Goal: Task Accomplishment & Management: Complete application form

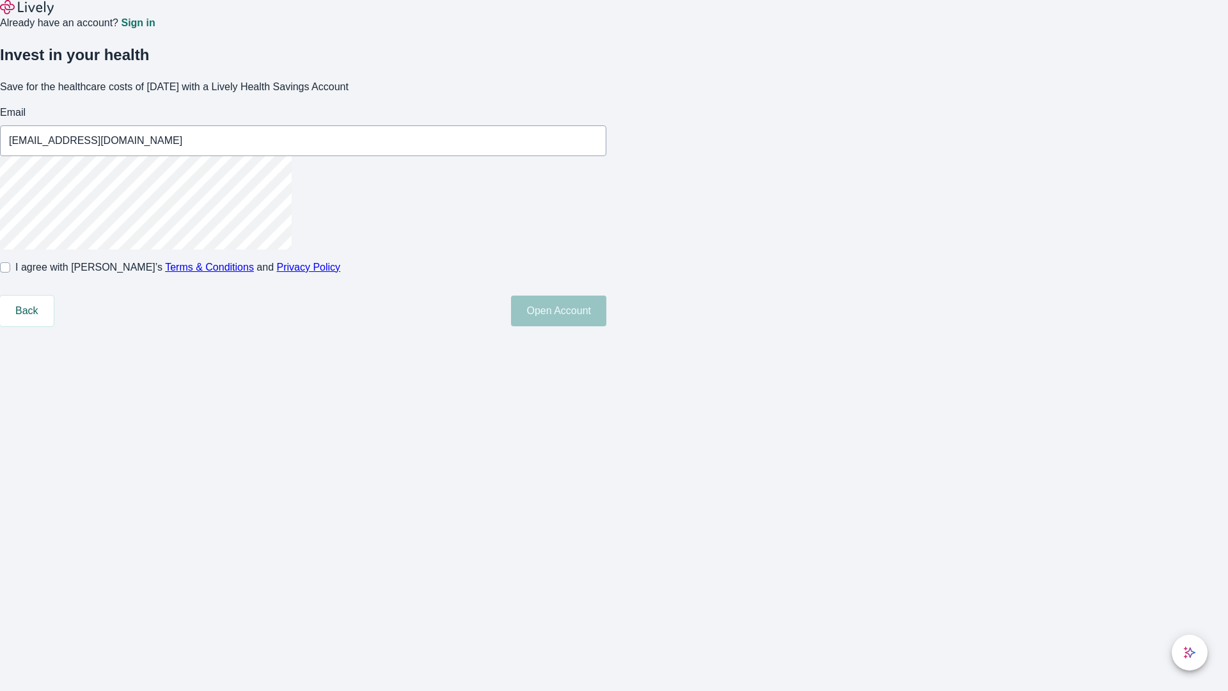
click at [10, 272] on input "I agree with Lively’s Terms & Conditions and Privacy Policy" at bounding box center [5, 267] width 10 height 10
checkbox input "true"
click at [606, 326] on button "Open Account" at bounding box center [558, 310] width 95 height 31
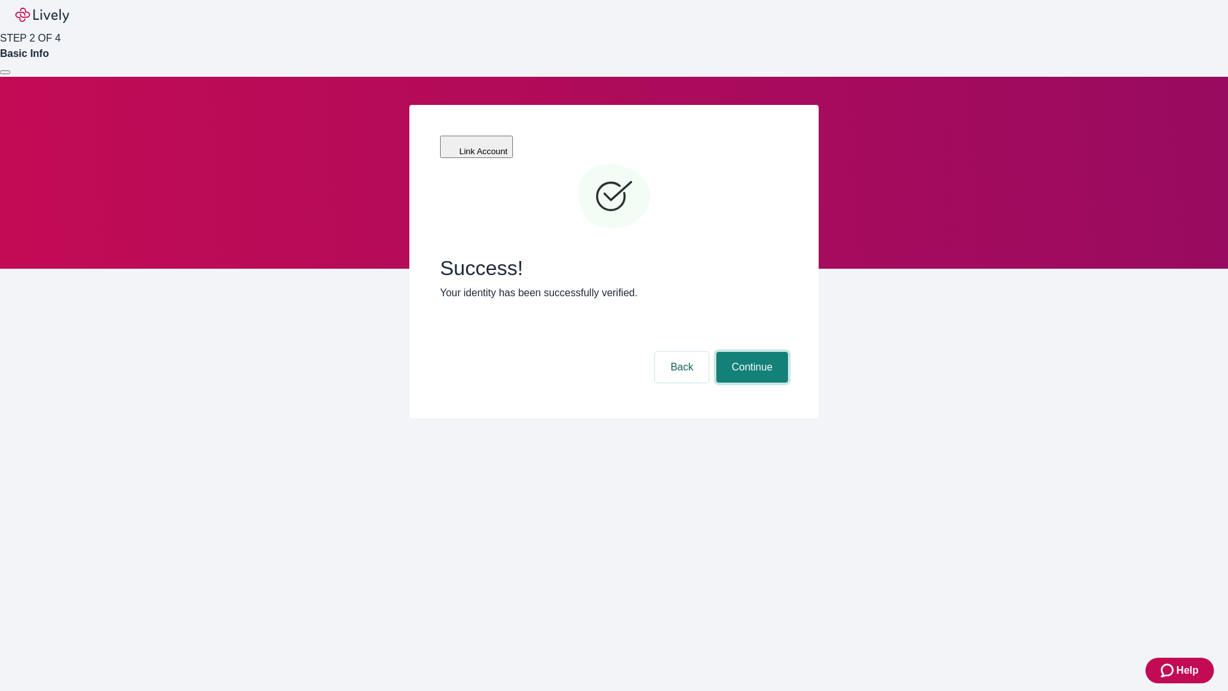
click at [750, 352] on button "Continue" at bounding box center [752, 367] width 72 height 31
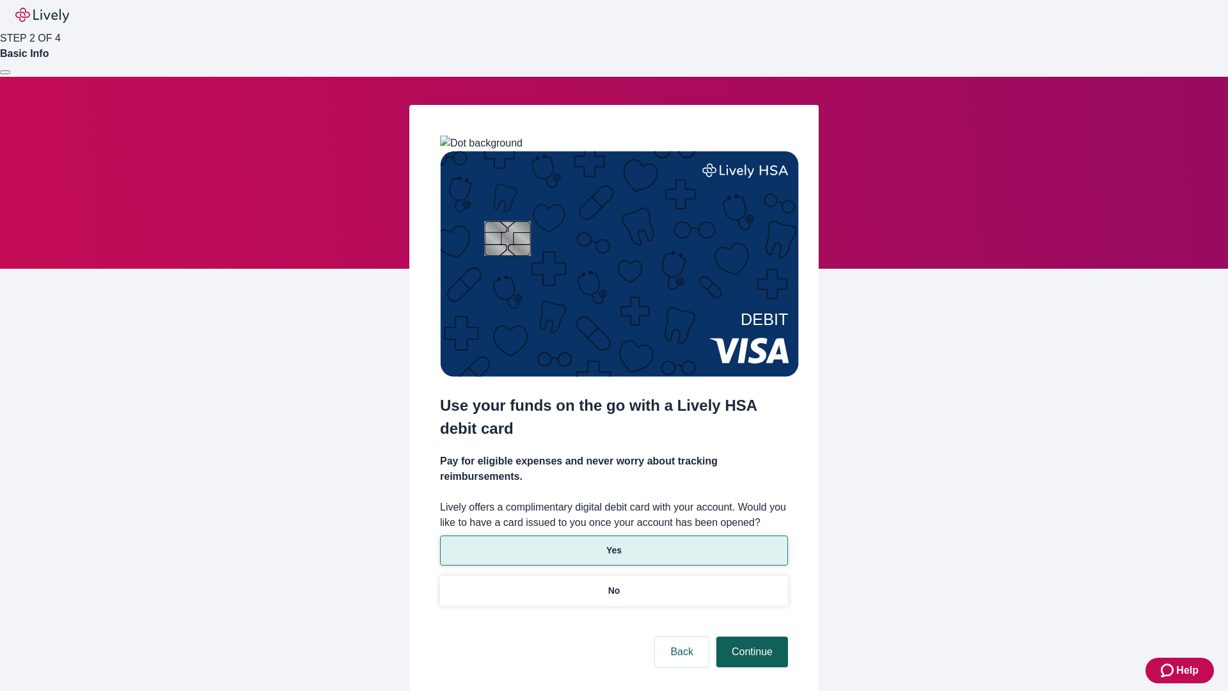
click at [613, 543] on p "Yes" at bounding box center [613, 549] width 15 height 13
click at [750, 636] on button "Continue" at bounding box center [752, 651] width 72 height 31
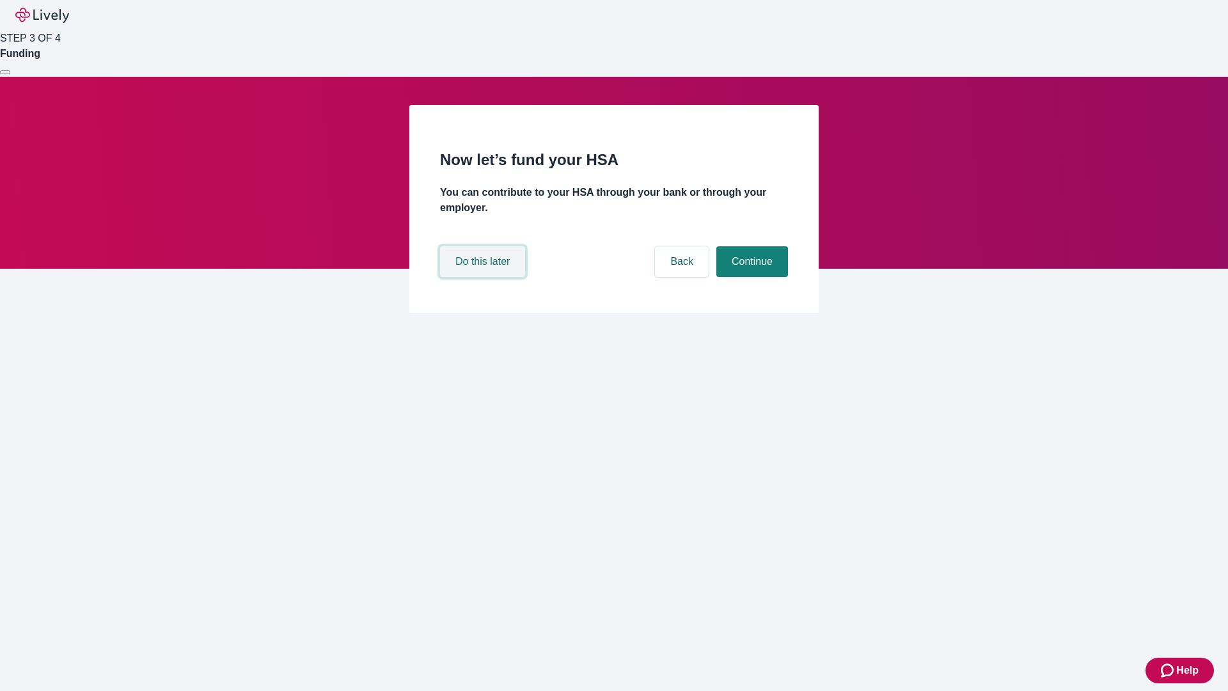
click at [484, 277] on button "Do this later" at bounding box center [482, 261] width 85 height 31
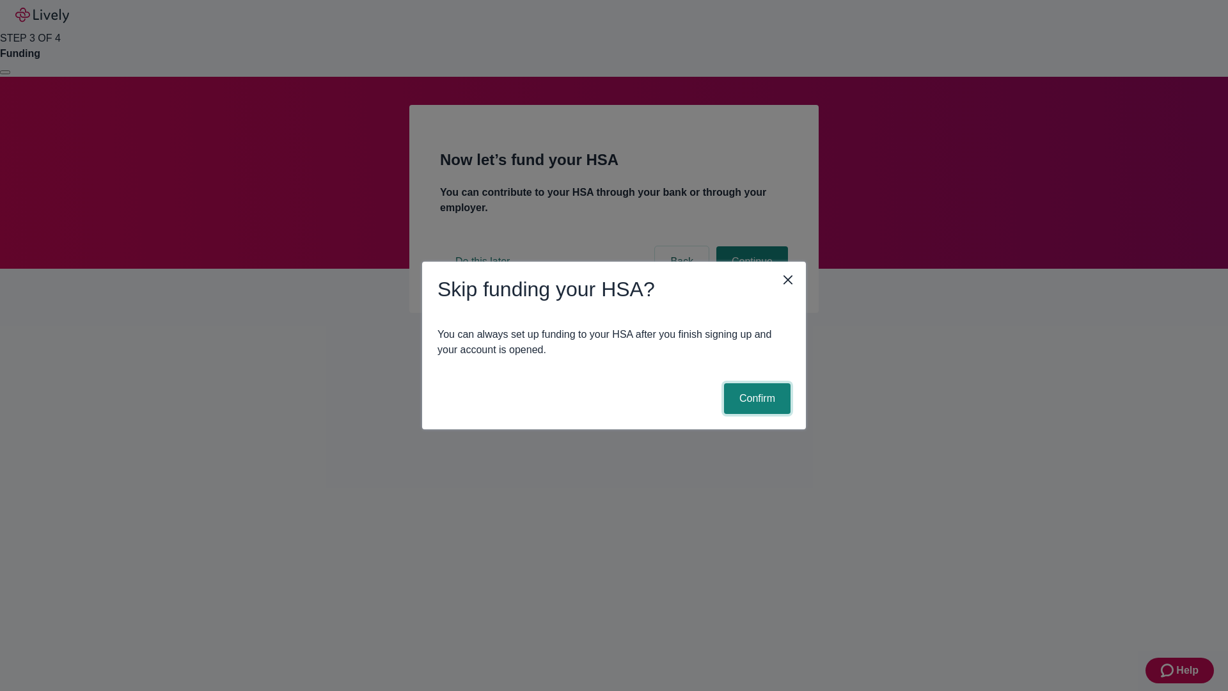
click at [755, 398] on button "Confirm" at bounding box center [757, 398] width 66 height 31
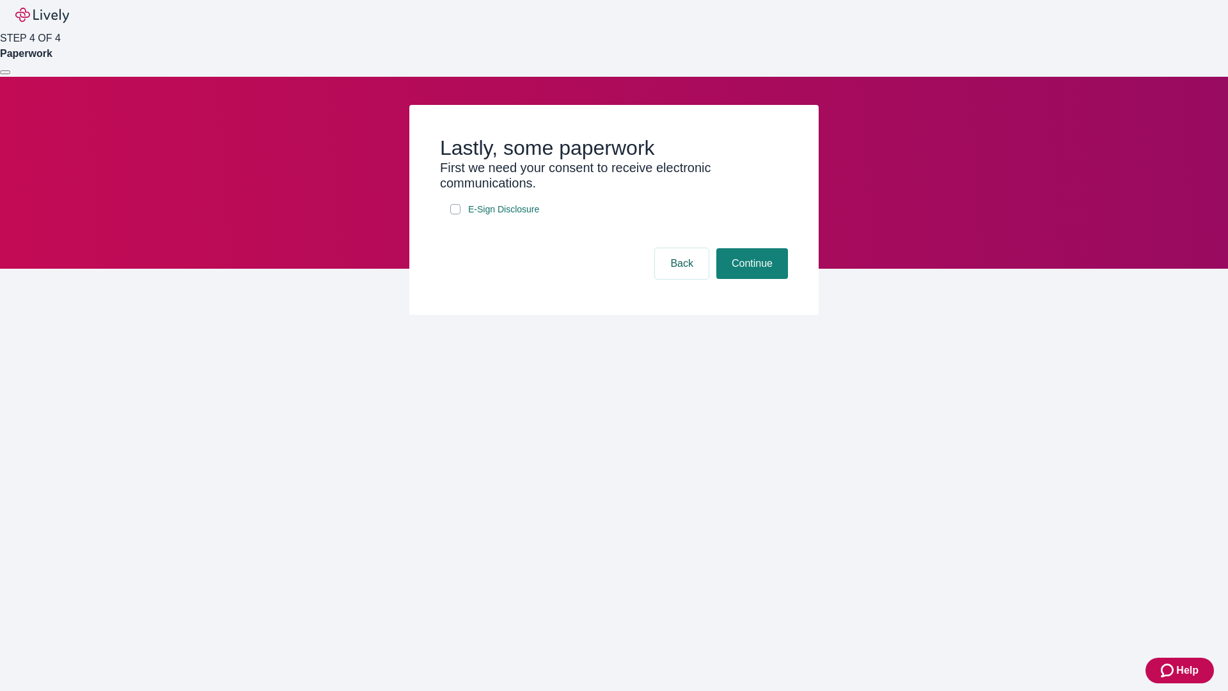
click at [455, 214] on input "E-Sign Disclosure" at bounding box center [455, 209] width 10 height 10
checkbox input "true"
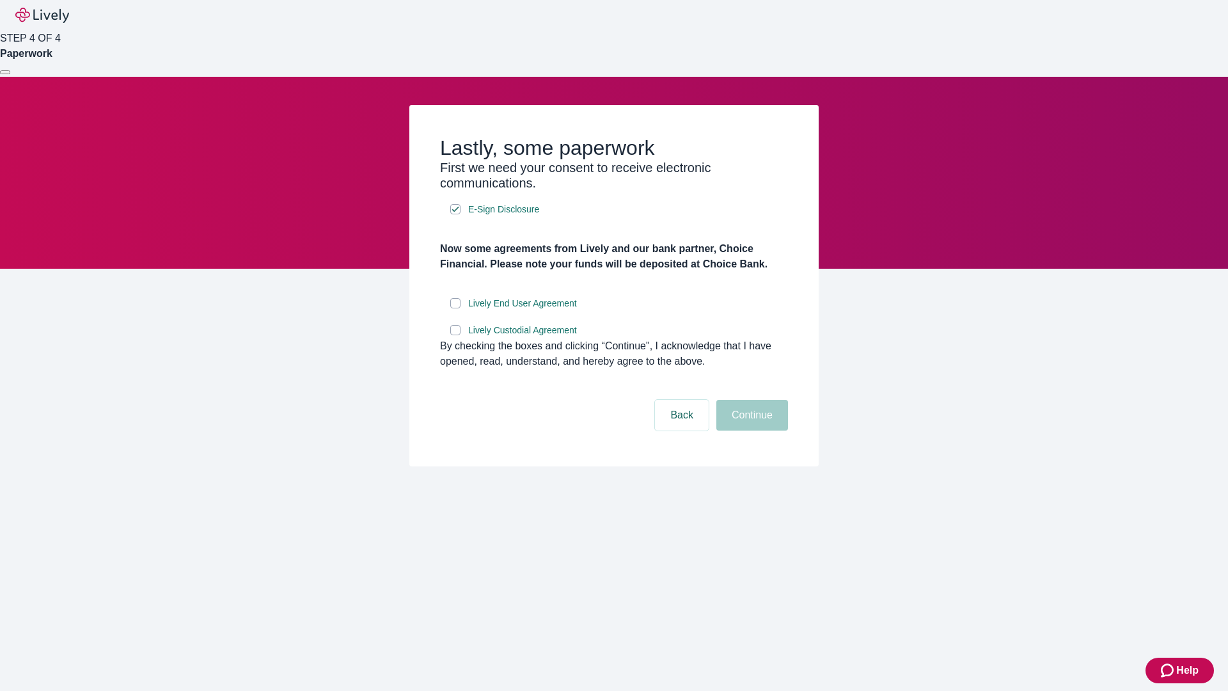
click at [455, 308] on input "Lively End User Agreement" at bounding box center [455, 303] width 10 height 10
checkbox input "true"
click at [455, 335] on input "Lively Custodial Agreement" at bounding box center [455, 330] width 10 height 10
checkbox input "true"
click at [750, 430] on button "Continue" at bounding box center [752, 415] width 72 height 31
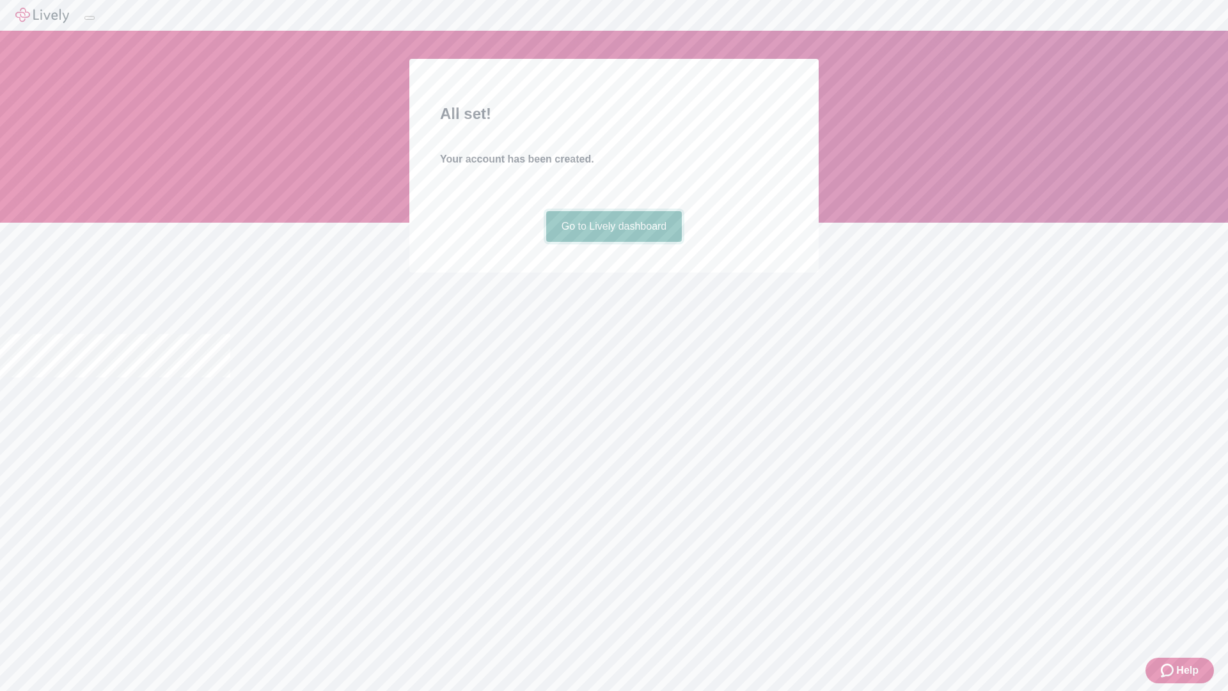
click at [613, 242] on link "Go to Lively dashboard" at bounding box center [614, 226] width 136 height 31
